Goal: Check status

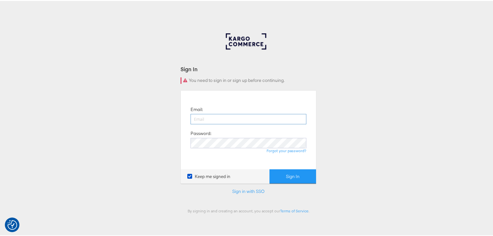
click at [227, 115] on input "email" at bounding box center [249, 118] width 116 height 10
type input "rayna.cheng@jdplc.com"
click at [270, 168] on button "Sign In" at bounding box center [293, 175] width 47 height 15
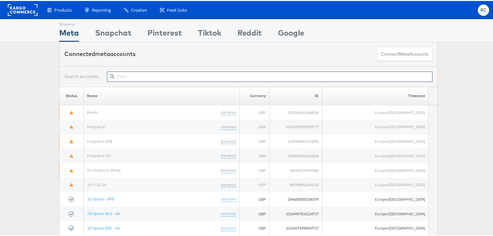
click at [138, 71] on input "text" at bounding box center [270, 76] width 326 height 10
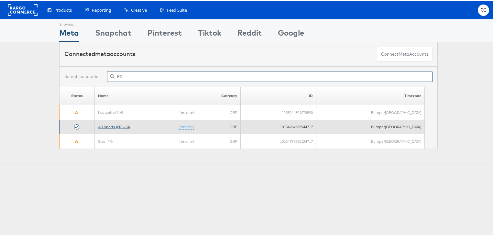
type input "FR"
click at [119, 126] on link "JD Sports (FR) - SA" at bounding box center [114, 125] width 32 height 5
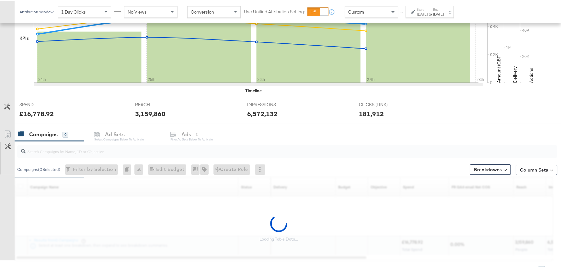
scroll to position [176, 0]
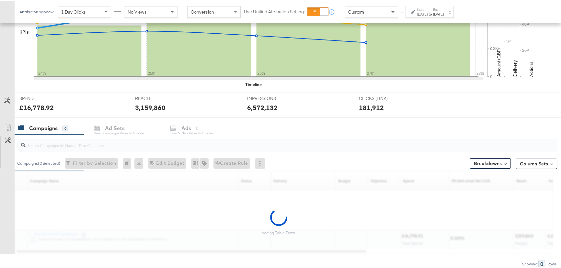
click at [74, 143] on input "search" at bounding box center [267, 141] width 482 height 13
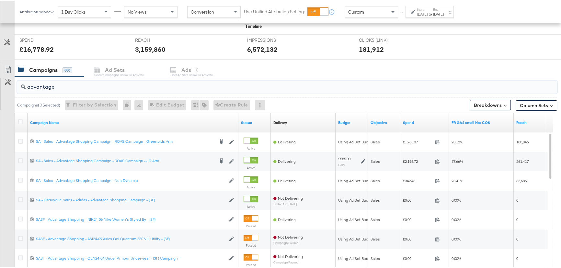
scroll to position [235, 0]
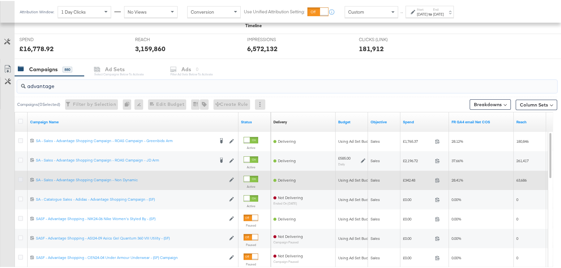
type input "advantage"
click at [21, 178] on icon at bounding box center [20, 178] width 5 height 5
click at [0, 0] on input "checkbox" at bounding box center [0, 0] width 0 height 0
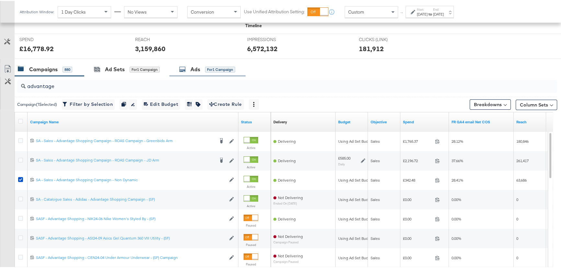
click at [201, 68] on div "Ads for 1 Campaign" at bounding box center [207, 68] width 56 height 7
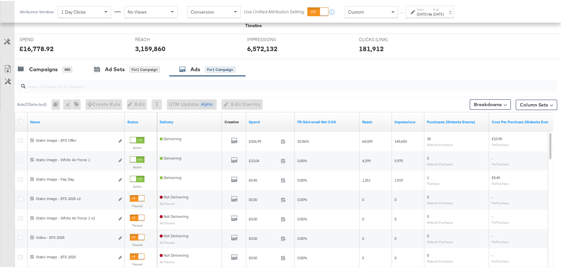
click at [427, 12] on div "Aug 24th 2025" at bounding box center [422, 13] width 11 height 5
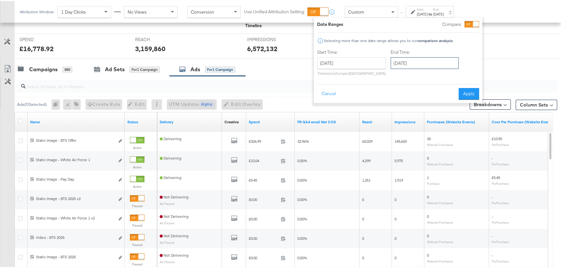
click at [412, 63] on input "August 27th 2025" at bounding box center [424, 62] width 68 height 12
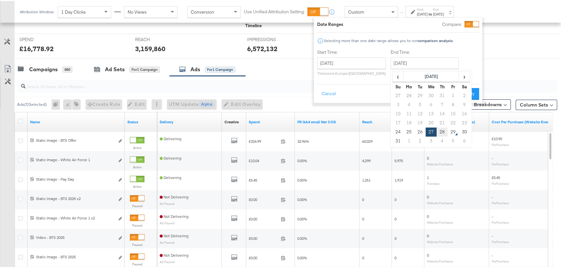
click at [440, 130] on td "28" at bounding box center [441, 131] width 11 height 9
type input "August 28th 2025"
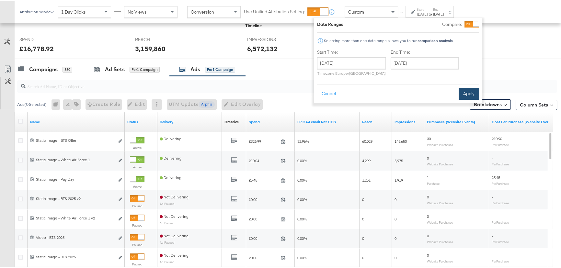
click at [467, 93] on button "Apply" at bounding box center [468, 93] width 20 height 12
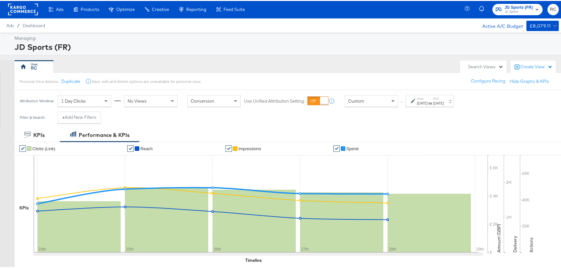
scroll to position [0, 0]
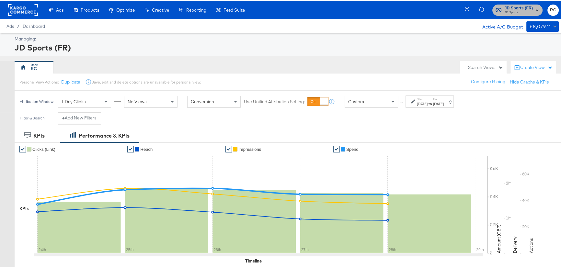
click at [519, 8] on span "JD Sports (FR)" at bounding box center [518, 7] width 28 height 7
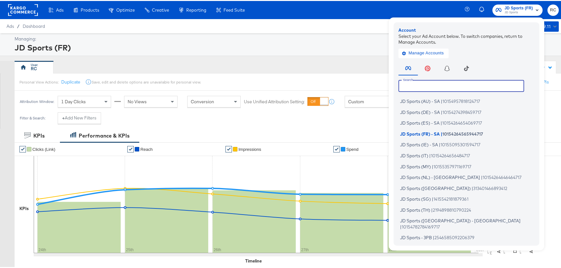
click at [473, 83] on input "text" at bounding box center [461, 85] width 126 height 12
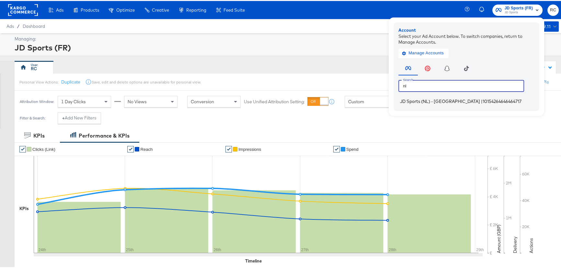
type input "nl"
click at [430, 101] on span "JD Sports (NL) - [GEOGRAPHIC_DATA]" at bounding box center [440, 100] width 80 height 5
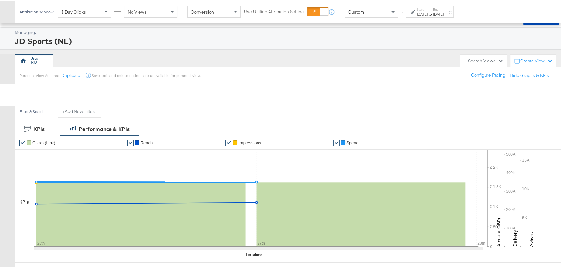
scroll to position [147, 0]
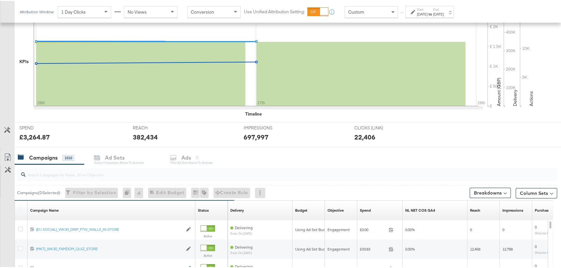
click at [80, 173] on input "search" at bounding box center [267, 171] width 482 height 13
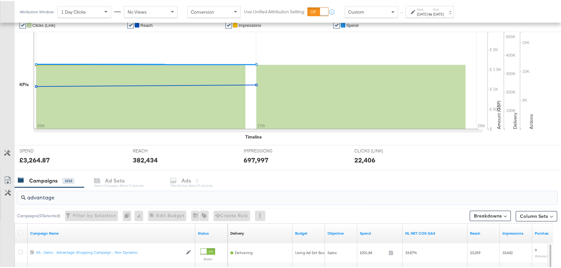
scroll to position [206, 0]
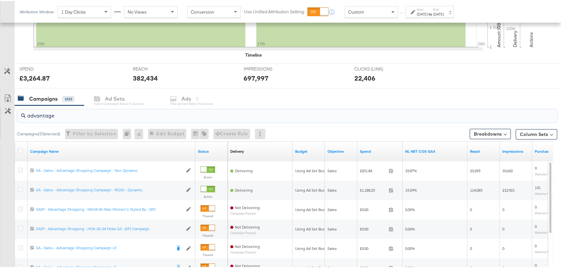
type input "advantage"
click at [427, 13] on div "Aug 26th 2025" at bounding box center [422, 13] width 11 height 5
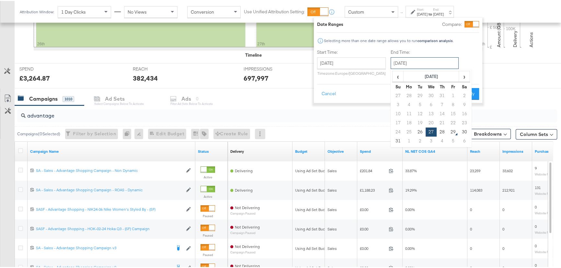
click at [403, 61] on input "August 27th 2025" at bounding box center [424, 62] width 68 height 12
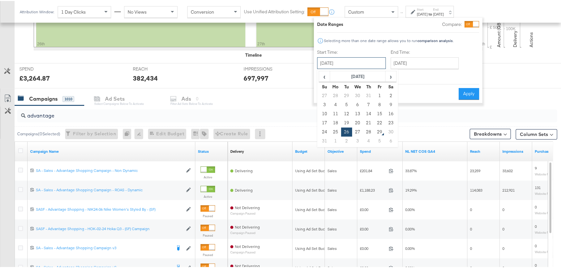
click at [351, 62] on input "August 26th 2025" at bounding box center [351, 62] width 69 height 12
click at [289, 93] on div "Campaigns 1010 Ad Sets Select Campaigns below to activate Ads 0 Filter Ad Sets …" at bounding box center [290, 98] width 550 height 14
click at [369, 60] on input "August 26th 2025" at bounding box center [351, 62] width 69 height 12
click at [252, 86] on div "IMPRESSIONS IMPRESSIONS 697,997" at bounding box center [294, 74] width 111 height 25
click at [252, 99] on div "Campaigns 1010 Ad Sets Select Campaigns below to activate Ads 0 Filter Ad Sets …" at bounding box center [290, 98] width 550 height 14
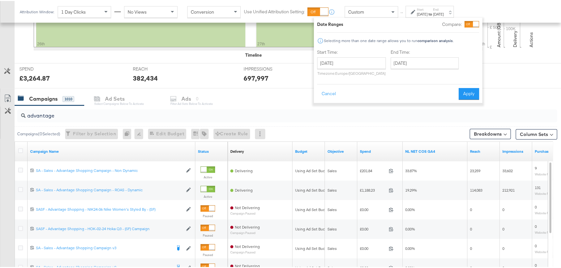
click at [255, 98] on div "Campaigns 1010 Ad Sets Select Campaigns below to activate Ads 0 Filter Ad Sets …" at bounding box center [290, 98] width 550 height 14
click at [432, 62] on input "August 27th 2025" at bounding box center [424, 62] width 68 height 12
click at [440, 131] on td "28" at bounding box center [441, 131] width 11 height 9
type input "August 28th 2025"
click at [475, 87] on button "Apply" at bounding box center [468, 93] width 20 height 12
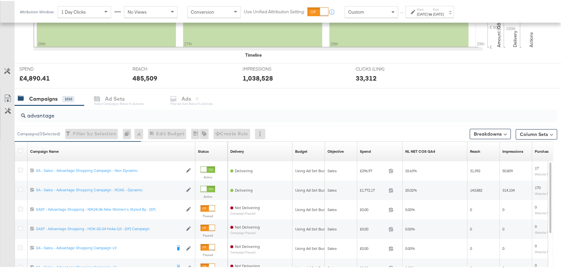
click at [422, 93] on div "Campaigns 1010 Ad Sets Select Campaigns below to activate Ads 0 Filter Ad Sets …" at bounding box center [290, 98] width 550 height 14
